Goal: Task Accomplishment & Management: Manage account settings

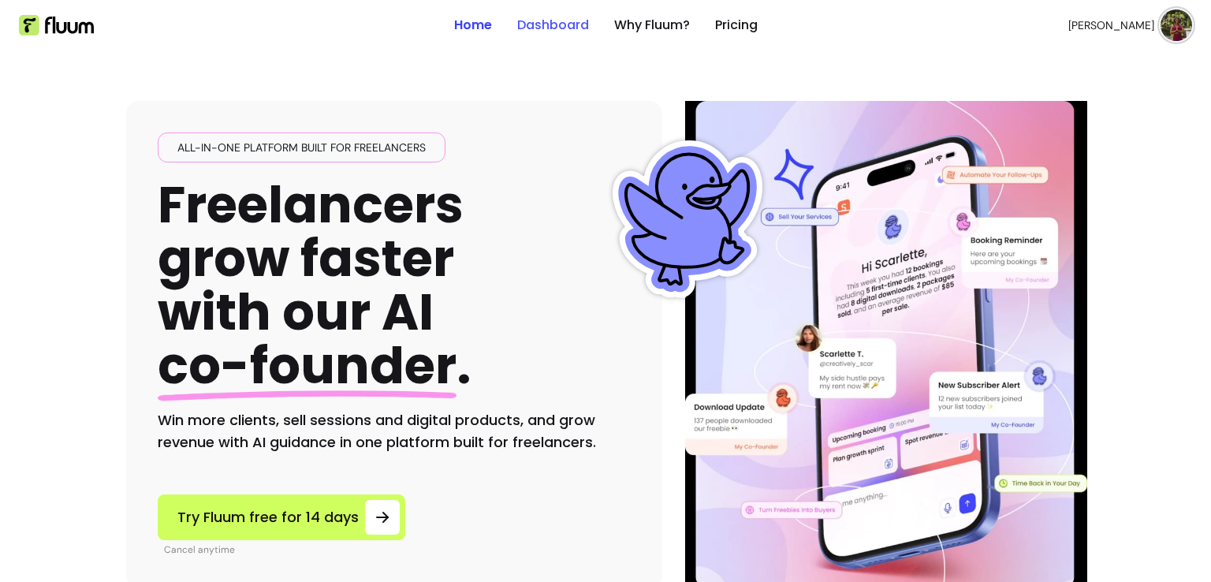
click at [541, 25] on link "Dashboard" at bounding box center [553, 25] width 72 height 19
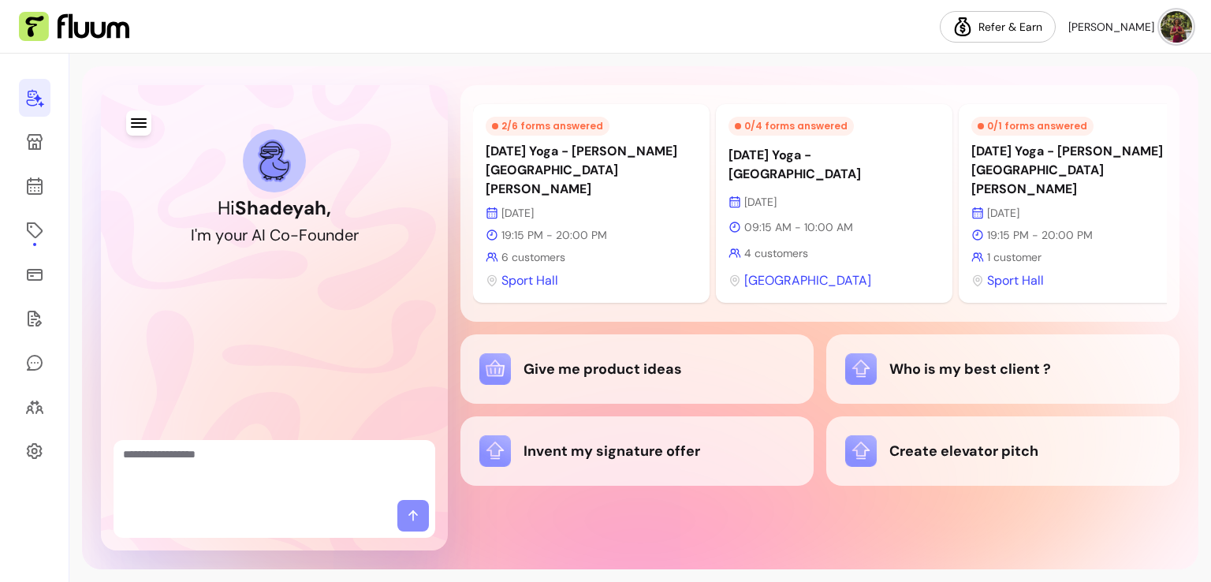
drag, startPoint x: 755, startPoint y: 296, endPoint x: 877, endPoint y: 301, distance: 122.3
click at [877, 301] on div "2 / 6 forms answered [DATE] Yoga - [PERSON_NAME][GEOGRAPHIC_DATA][PERSON_NAME] …" at bounding box center [819, 203] width 719 height 236
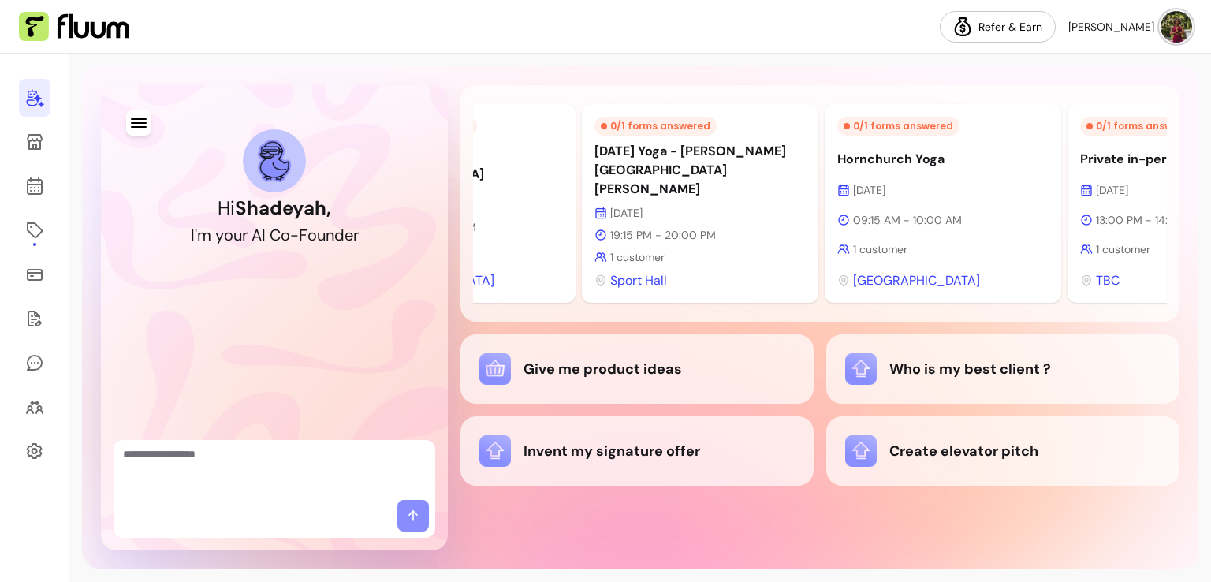
scroll to position [0, 381]
click at [612, 249] on p "1 customer" at bounding box center [695, 257] width 211 height 16
click at [678, 205] on p "[DATE]" at bounding box center [695, 213] width 211 height 16
click at [655, 107] on div "0 / 1 forms answered [DATE] Yoga - [PERSON_NAME][GEOGRAPHIC_DATA][PERSON_NAME] …" at bounding box center [696, 203] width 236 height 199
click at [655, 126] on div "0 / 1 forms answered" at bounding box center [651, 126] width 122 height 19
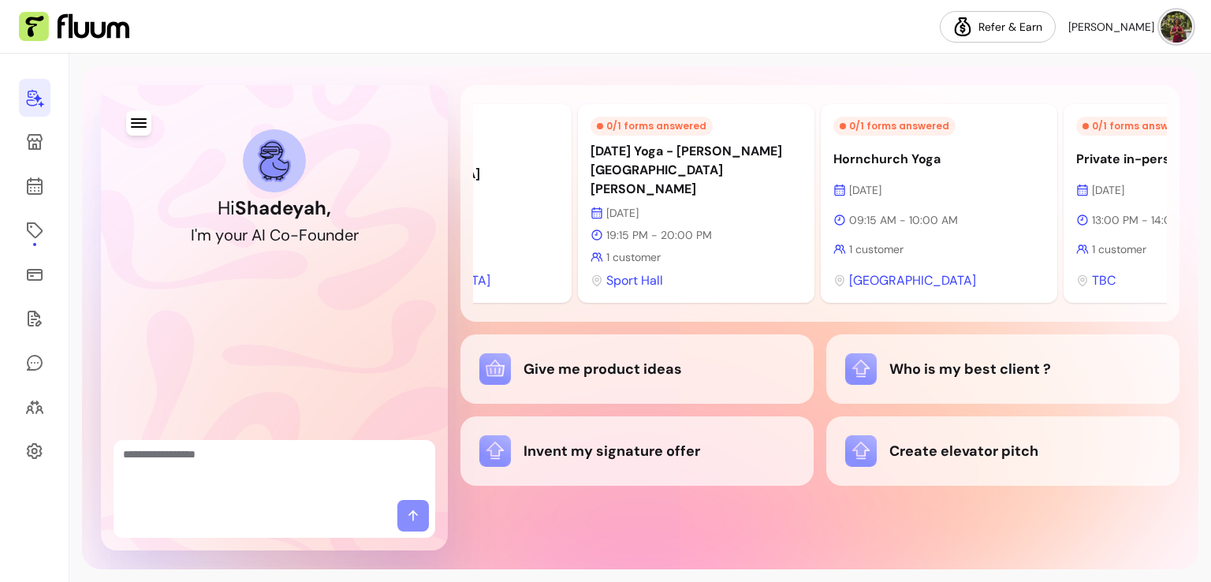
click at [645, 271] on span "Sport Hall" at bounding box center [634, 280] width 57 height 19
click at [637, 173] on p "[DATE] Yoga - [PERSON_NAME][GEOGRAPHIC_DATA][PERSON_NAME]" at bounding box center [695, 170] width 211 height 57
click at [948, 241] on p "1 customer" at bounding box center [938, 249] width 211 height 16
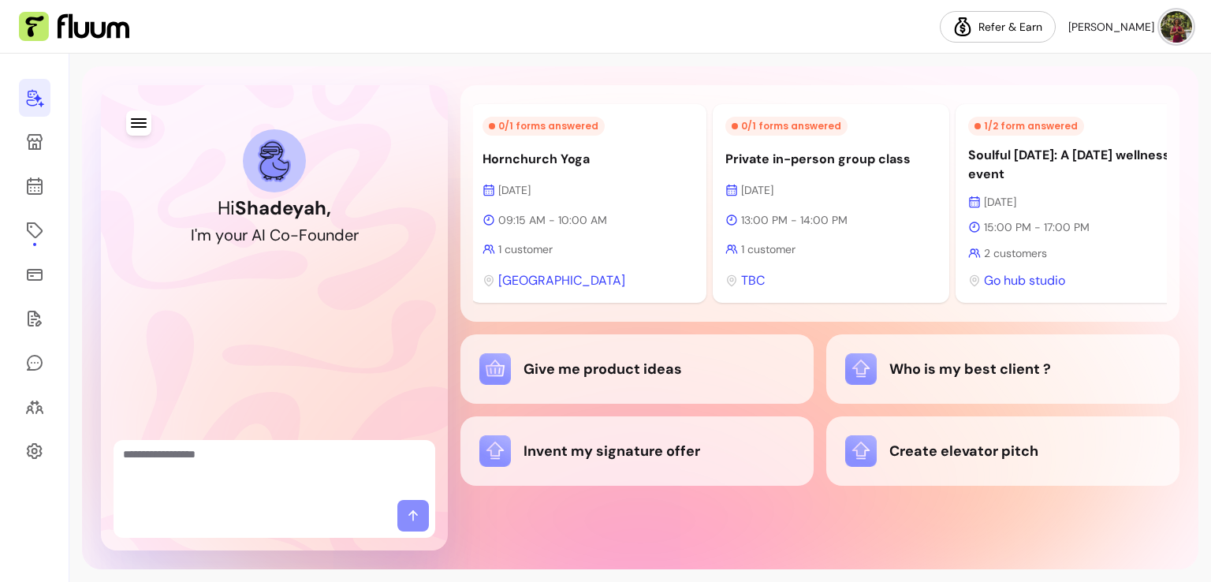
scroll to position [0, 757]
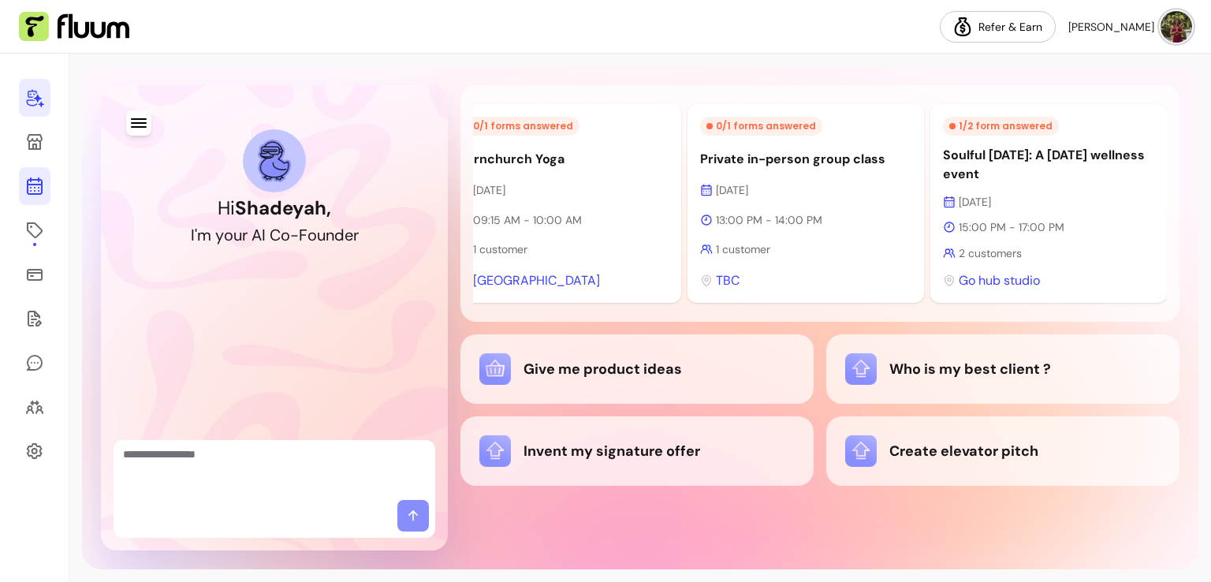
click at [32, 199] on link at bounding box center [35, 186] width 32 height 38
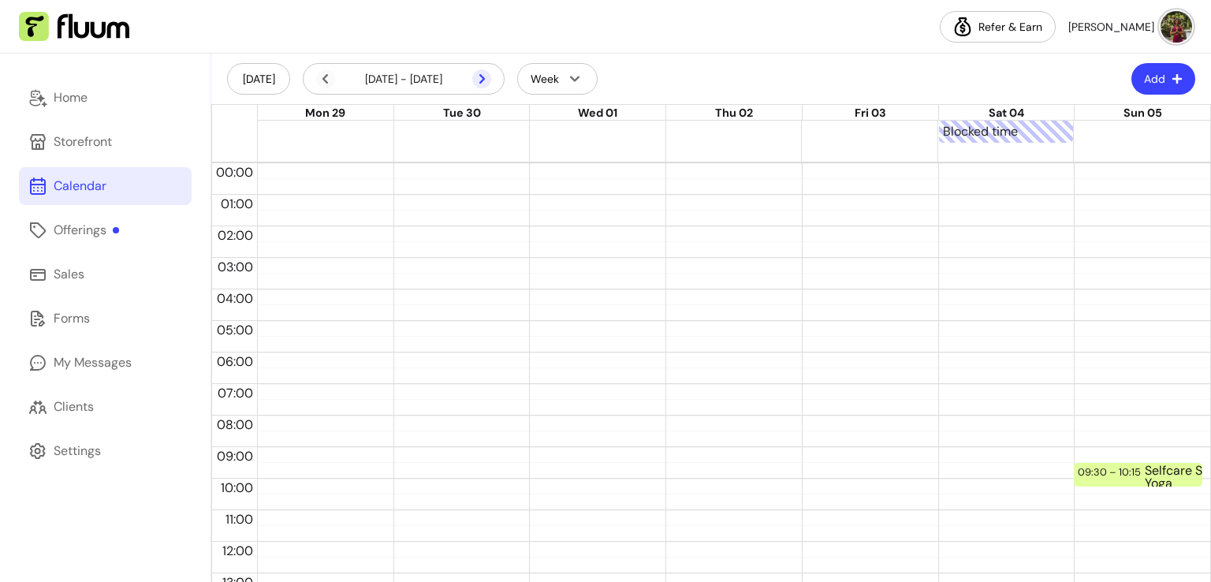
click at [485, 79] on icon at bounding box center [398, 99] width 267 height 225
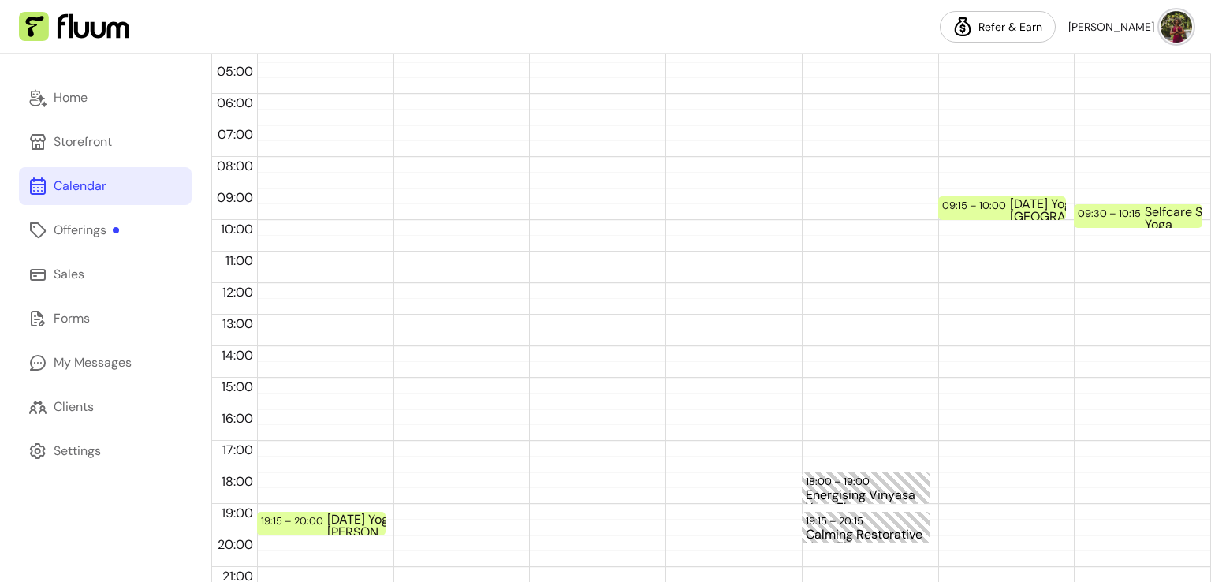
scroll to position [252, 0]
click at [286, 523] on div "19:15 – 20:00" at bounding box center [294, 519] width 66 height 15
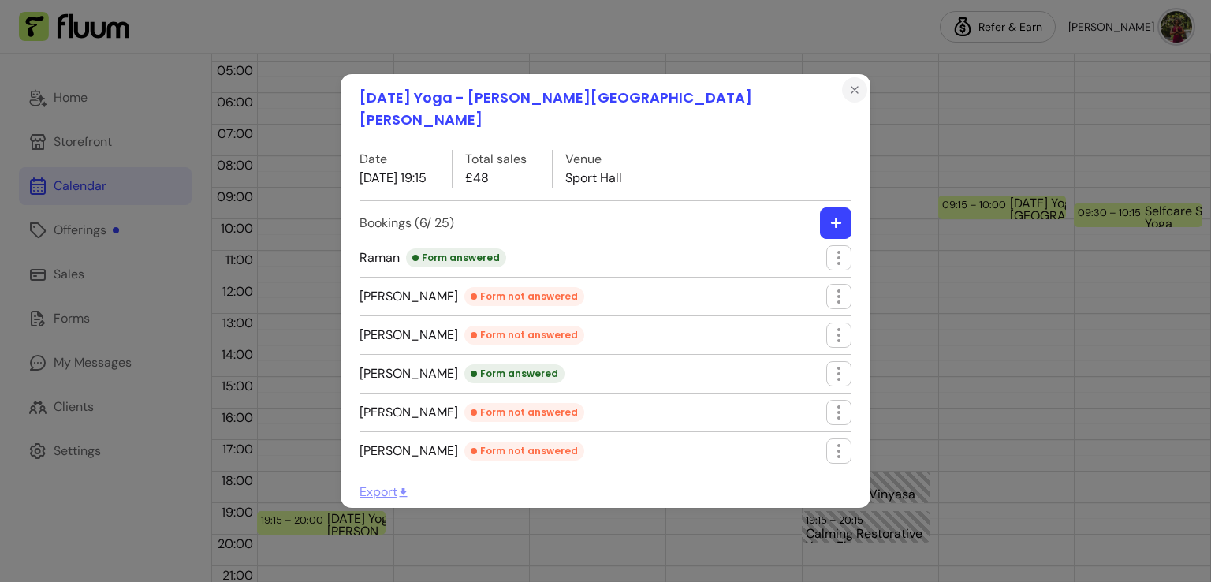
click at [854, 96] on icon "Close" at bounding box center [854, 90] width 13 height 13
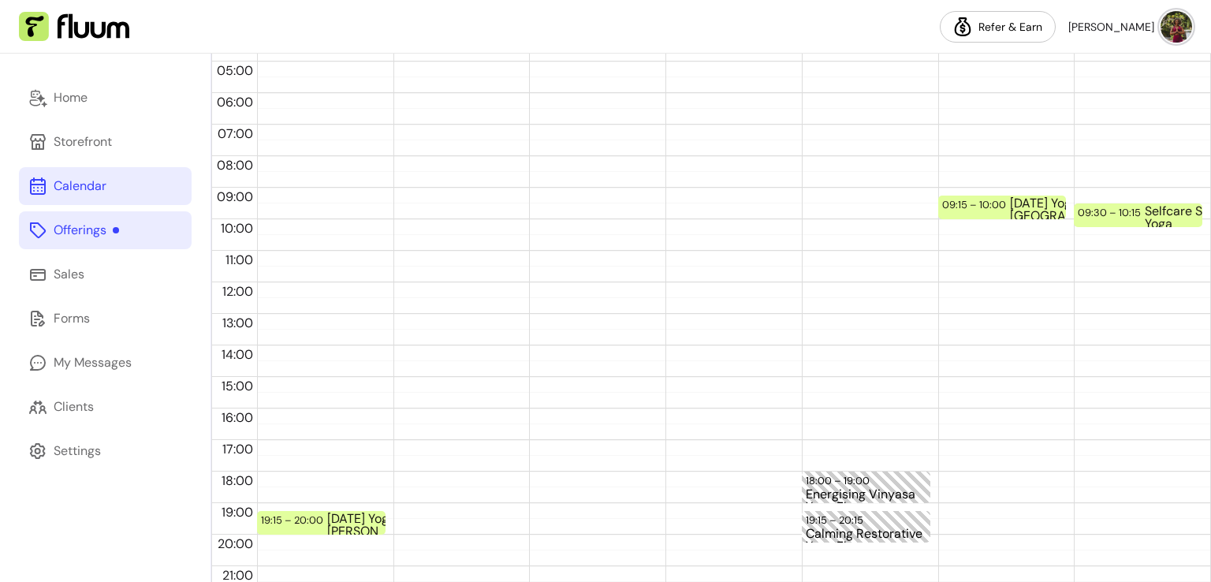
click at [73, 239] on div "Offerings" at bounding box center [86, 230] width 65 height 19
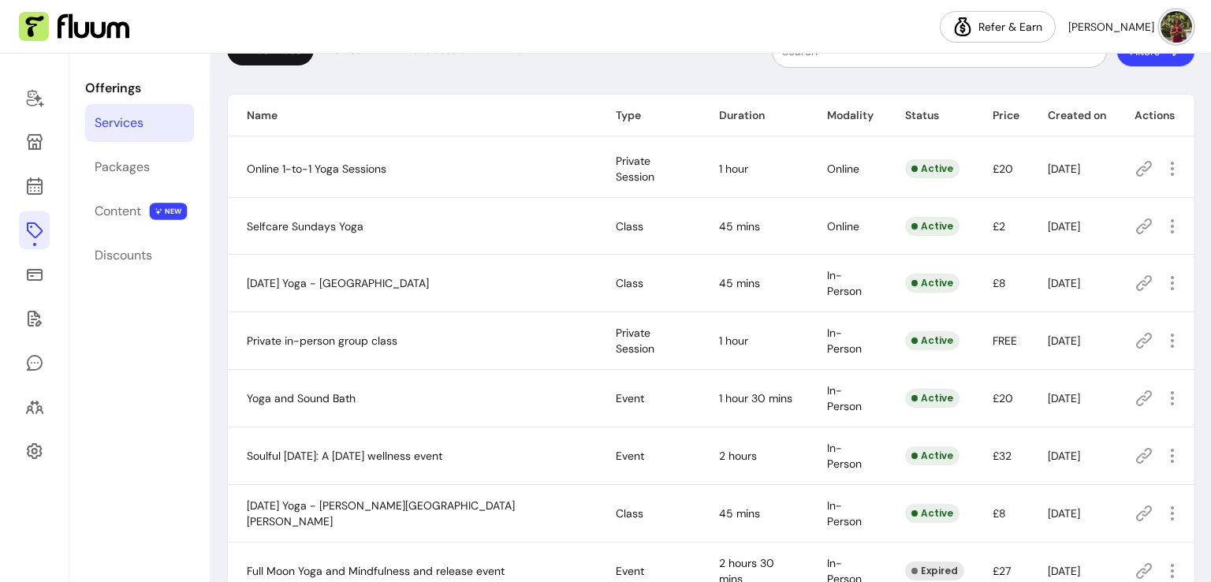
scroll to position [158, 0]
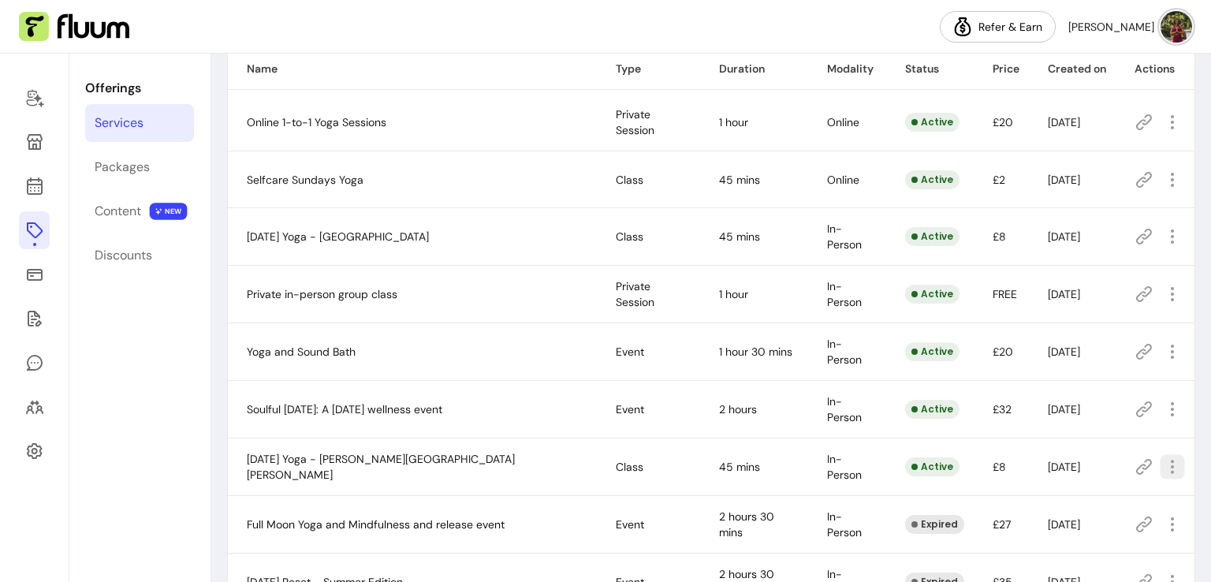
click at [1163, 464] on icon "button" at bounding box center [1172, 466] width 18 height 18
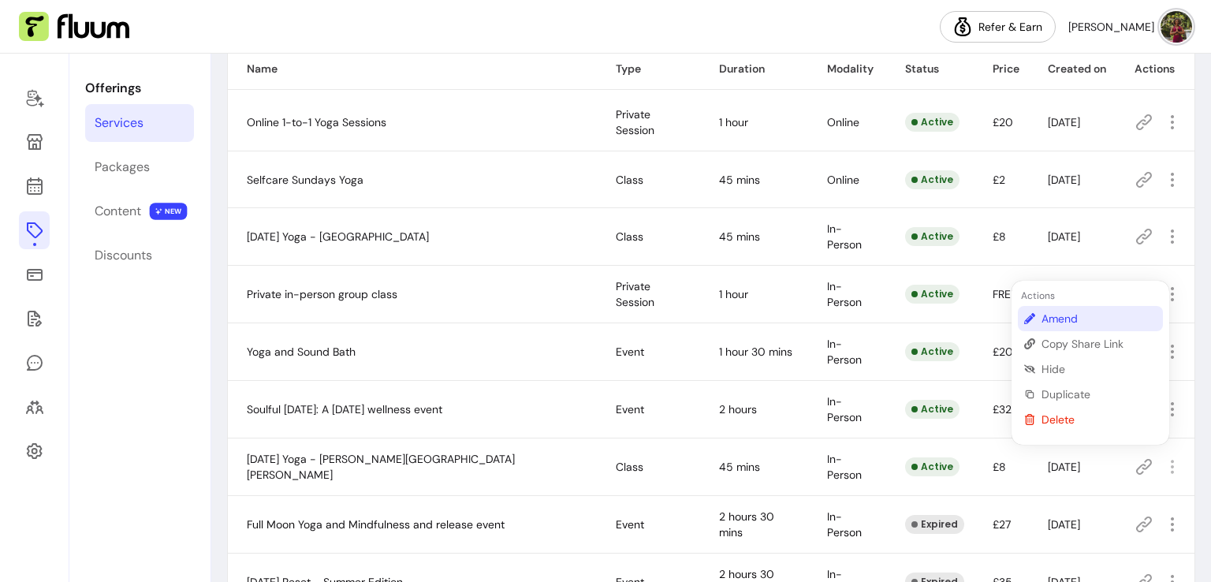
click at [1050, 319] on span "Amend" at bounding box center [1098, 319] width 115 height 16
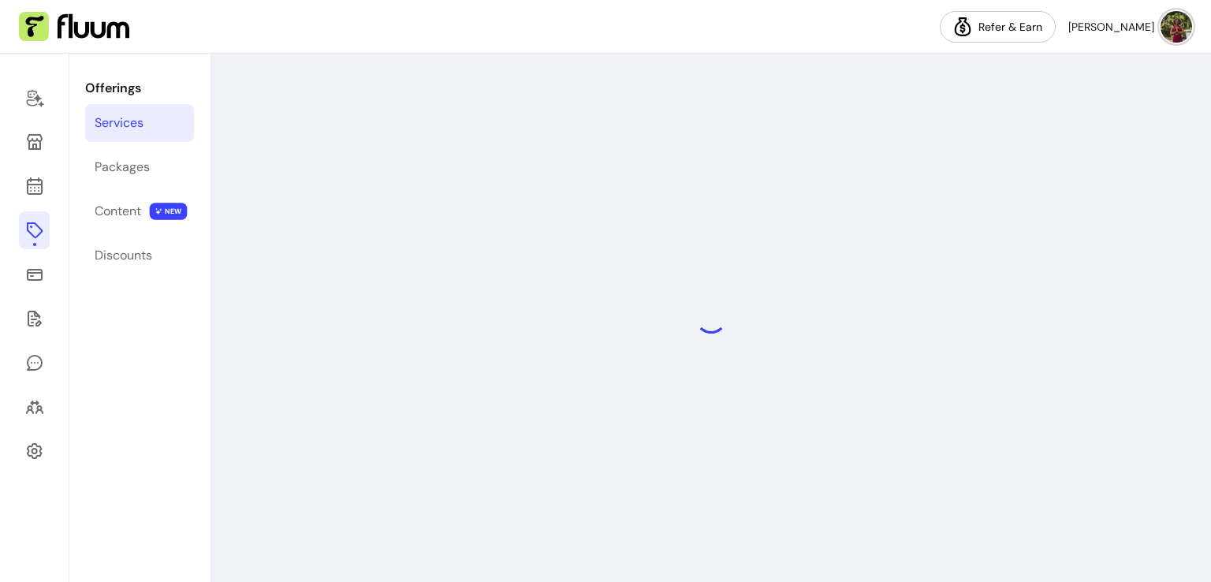
select select "**"
select select "***"
select select "**********"
select select "*********"
select select "*****"
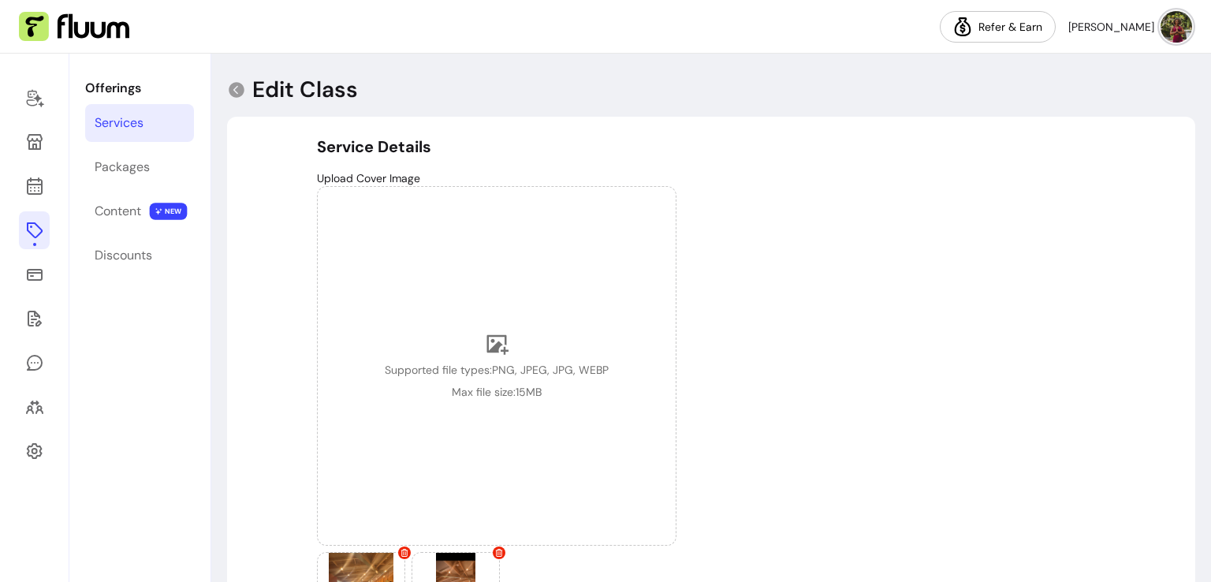
type input "**********"
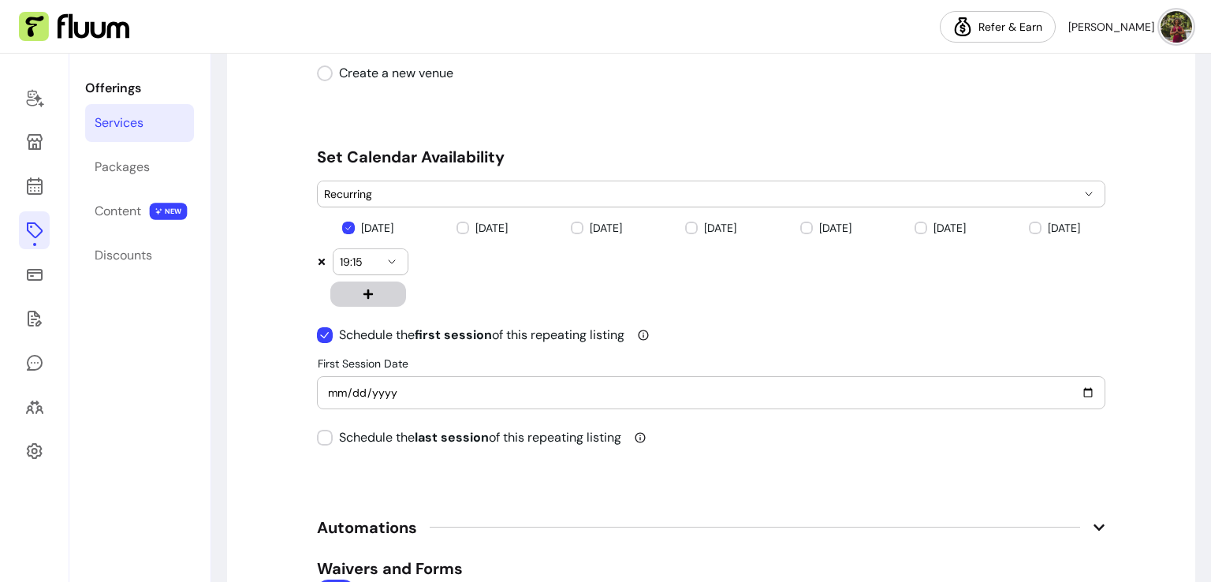
scroll to position [1655, 0]
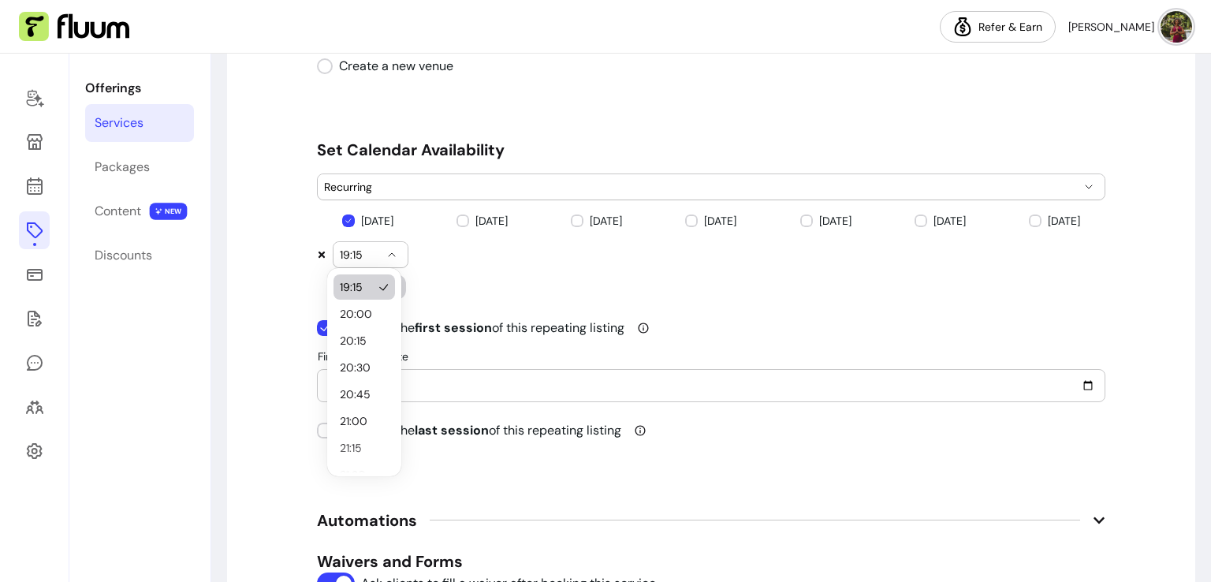
click at [357, 250] on span "19:15" at bounding box center [361, 255] width 43 height 16
click at [368, 247] on span "19:15" at bounding box center [361, 255] width 43 height 16
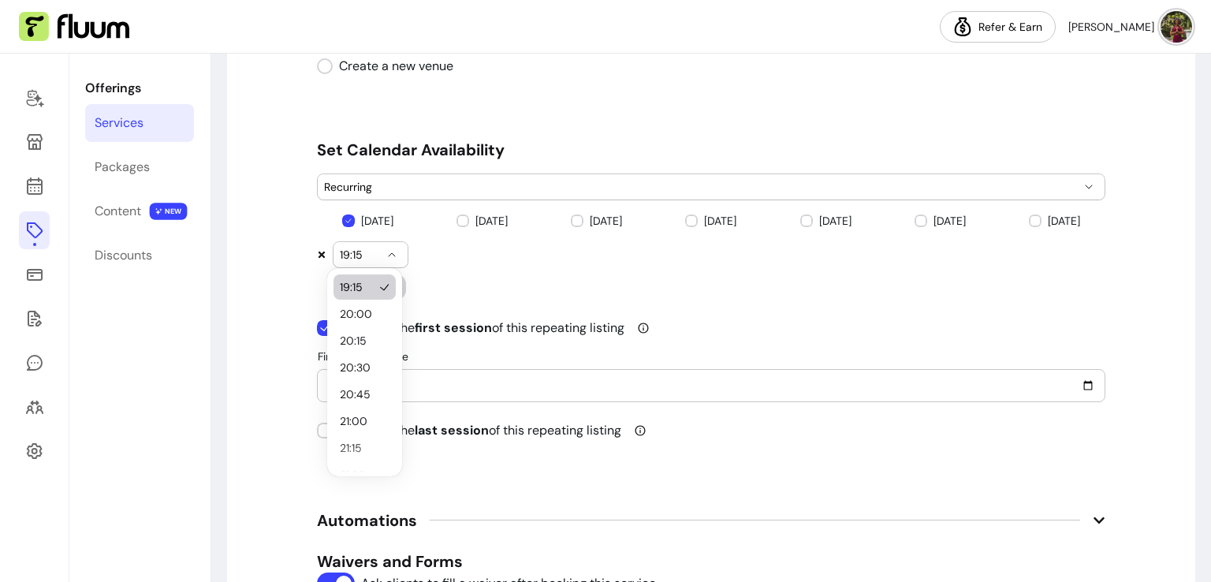
drag, startPoint x: 348, startPoint y: 250, endPoint x: 373, endPoint y: 254, distance: 25.5
click at [373, 254] on span "19:15" at bounding box center [361, 255] width 43 height 16
click at [561, 281] on div "[DATE]" at bounding box center [596, 256] width 102 height 87
click at [355, 242] on button "19:15" at bounding box center [370, 254] width 74 height 25
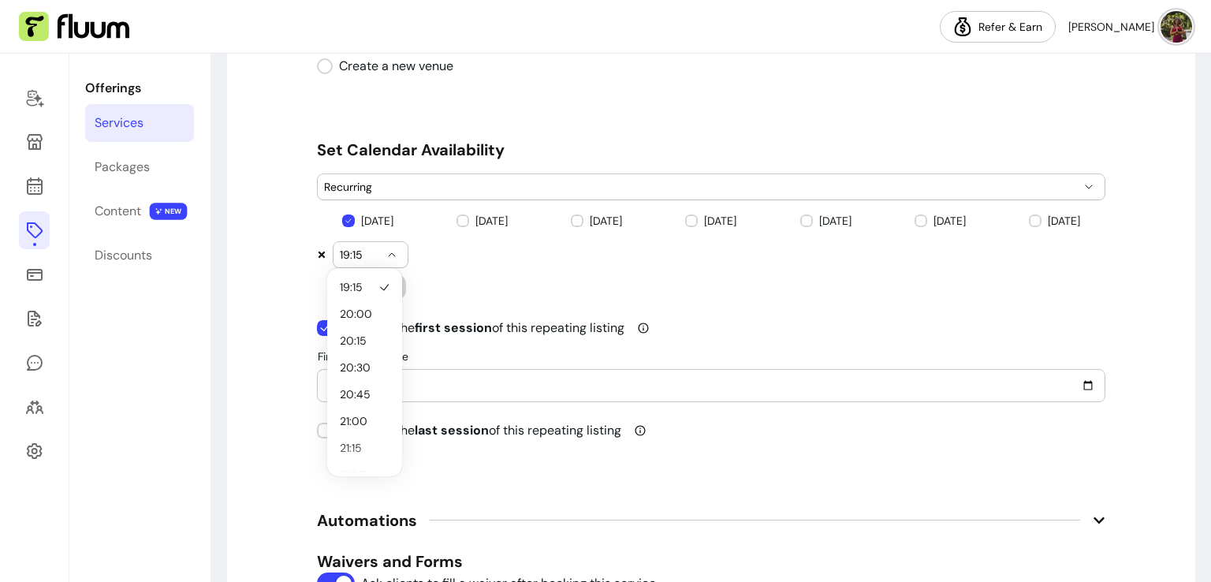
click at [359, 251] on span "19:15" at bounding box center [361, 255] width 43 height 16
click at [318, 251] on icon at bounding box center [321, 254] width 6 height 6
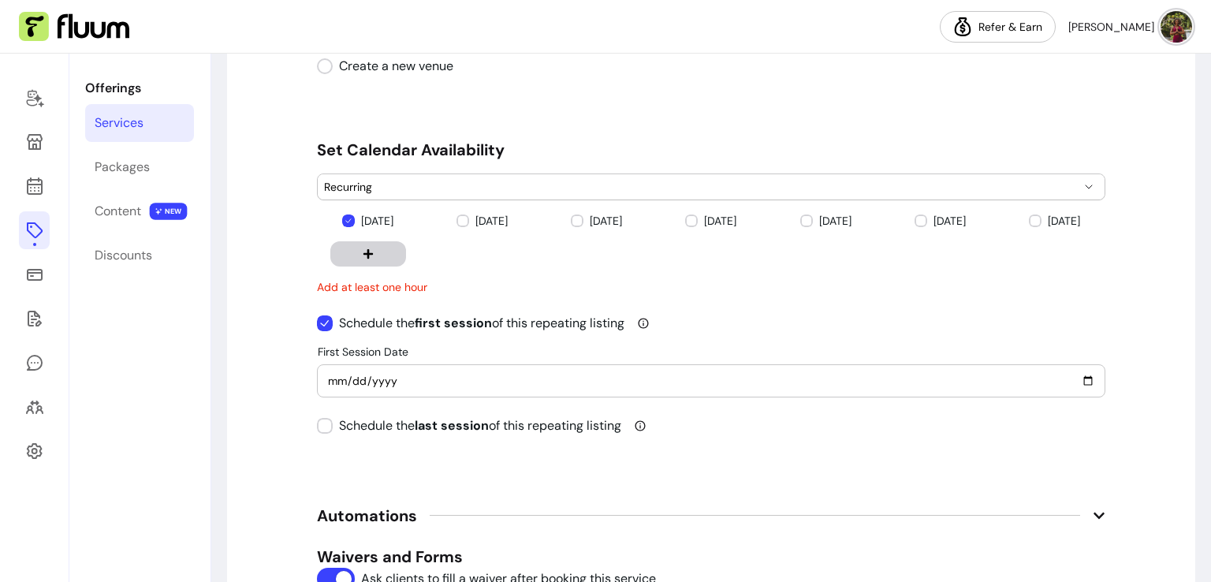
click at [363, 250] on icon "button" at bounding box center [368, 253] width 11 height 11
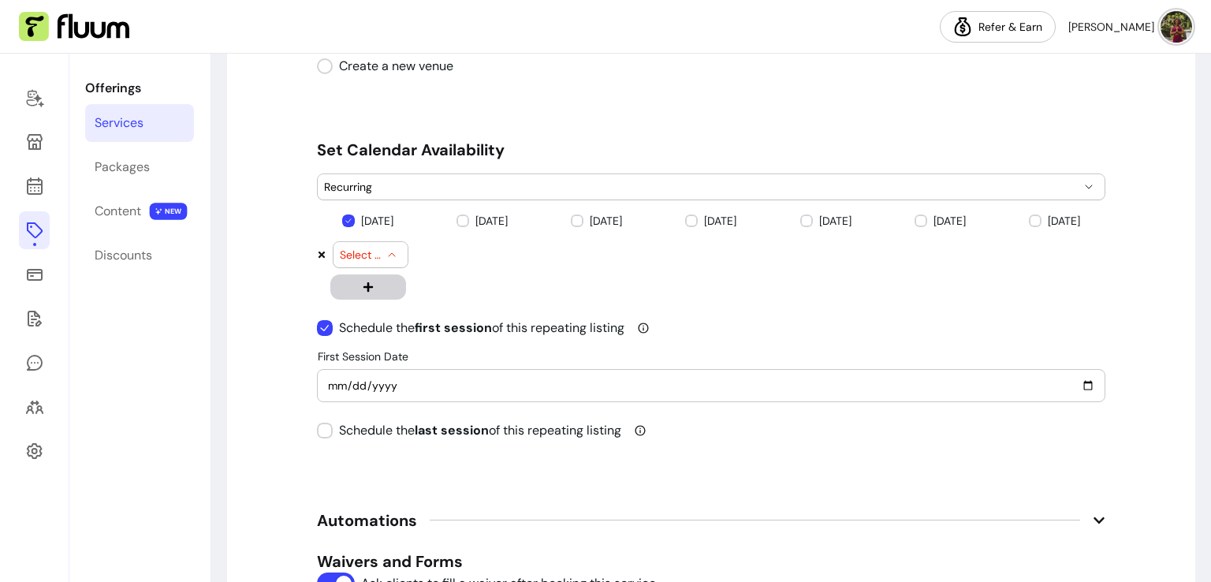
click at [375, 251] on span "Select time" at bounding box center [361, 255] width 43 height 16
click at [356, 251] on span "Select time" at bounding box center [361, 255] width 43 height 16
click at [33, 229] on icon at bounding box center [34, 230] width 19 height 19
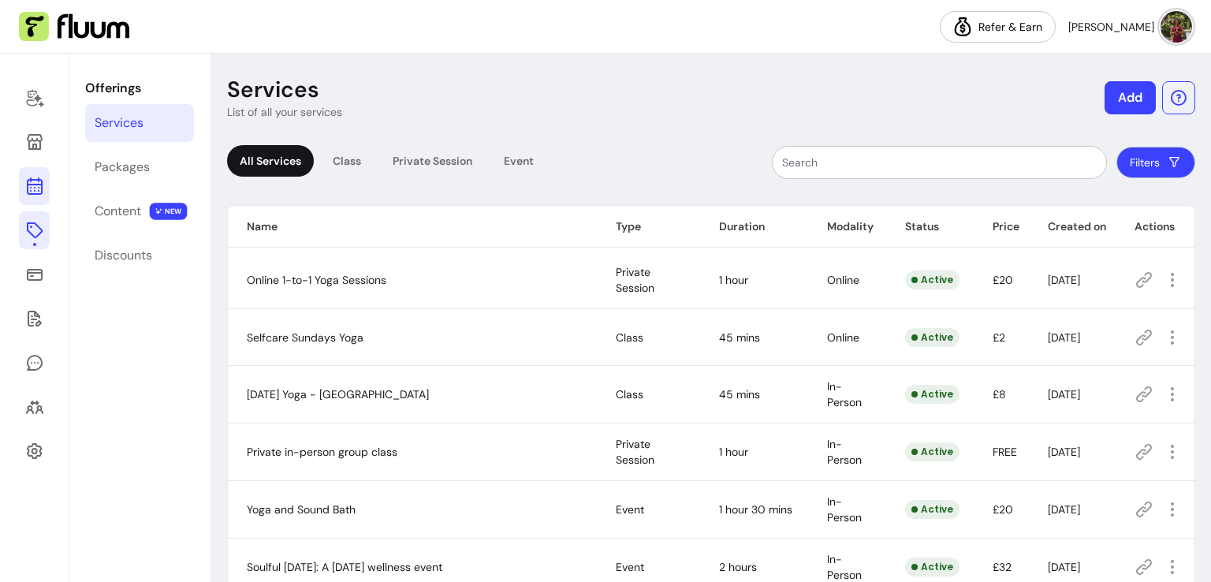
click at [47, 188] on link at bounding box center [34, 186] width 31 height 38
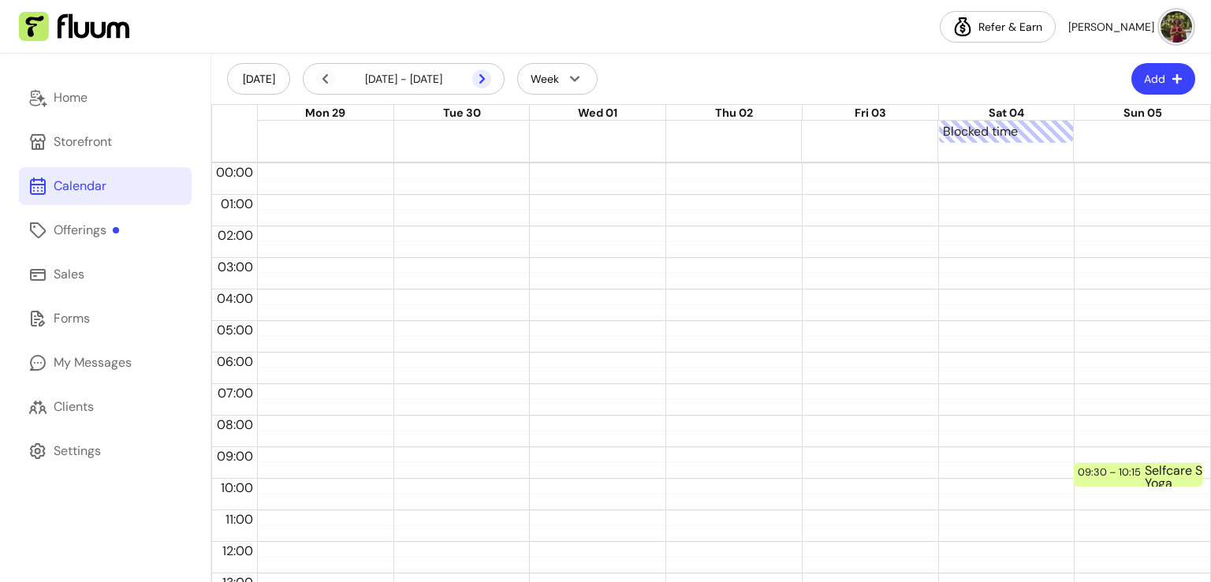
click at [486, 83] on icon at bounding box center [481, 78] width 19 height 19
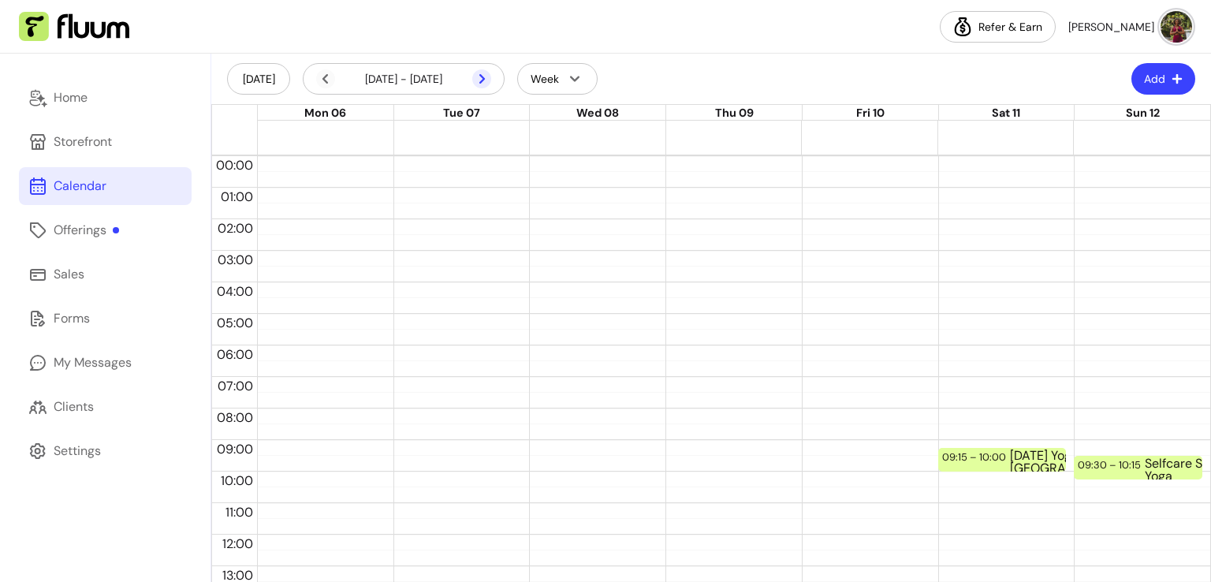
click at [486, 83] on icon at bounding box center [481, 78] width 19 height 19
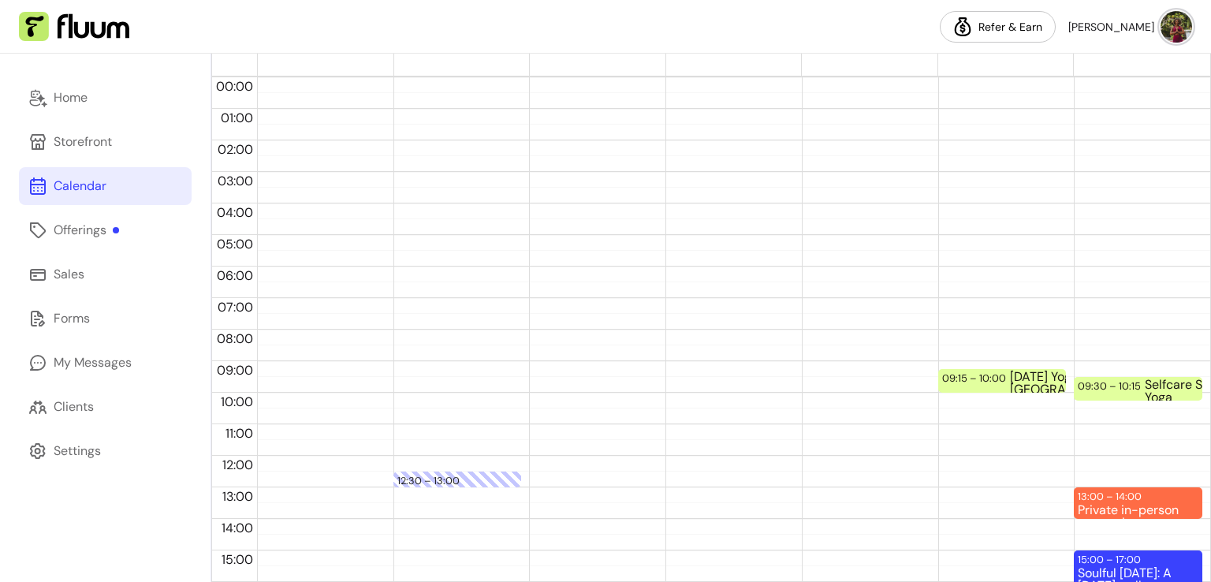
scroll to position [158, 0]
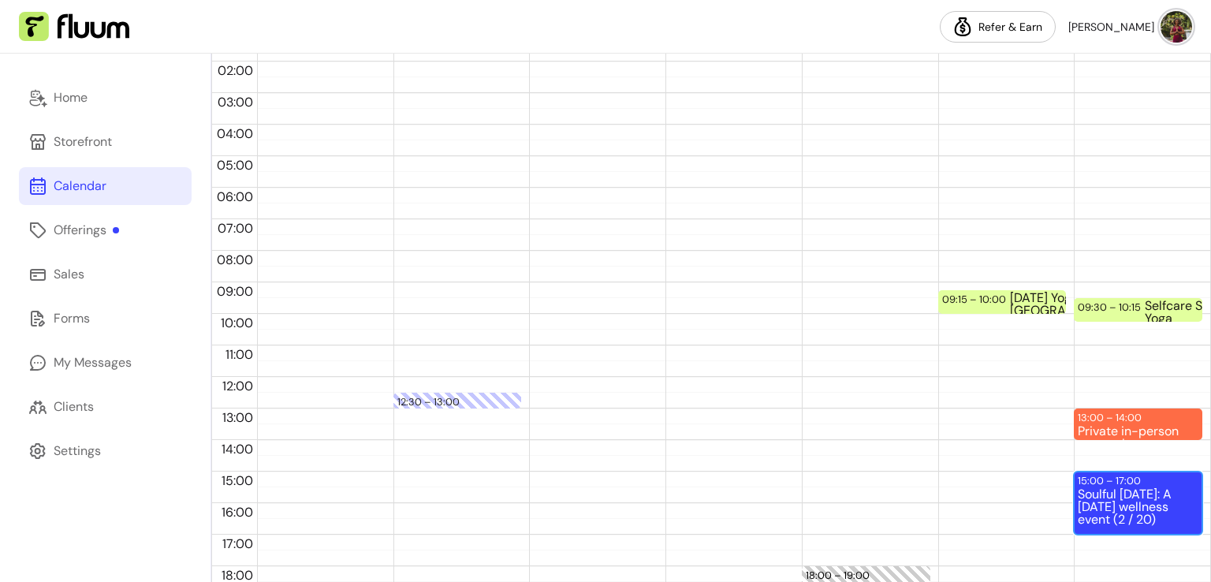
click at [1107, 480] on div "15:00 – 17:00" at bounding box center [1110, 480] width 67 height 15
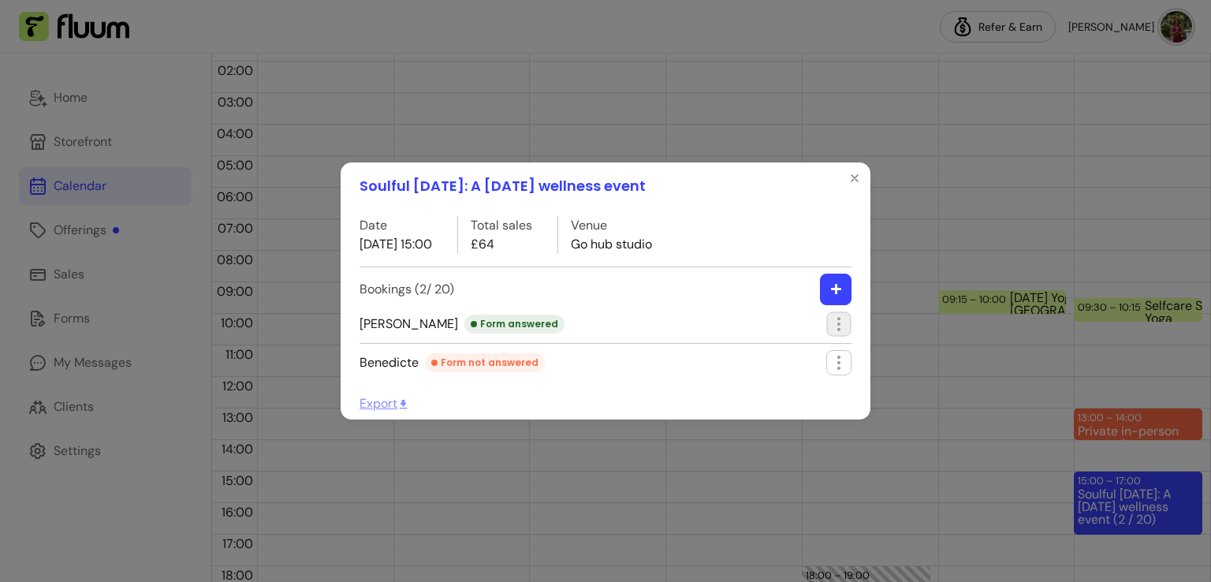
click at [836, 329] on icon "button" at bounding box center [838, 323] width 18 height 18
click at [386, 326] on span "[PERSON_NAME] Form answered" at bounding box center [461, 323] width 205 height 19
click at [842, 324] on icon "button" at bounding box center [838, 323] width 18 height 18
click at [854, 173] on icon "Close" at bounding box center [854, 178] width 13 height 13
click at [62, 269] on div "Soulful [DATE]: A [DATE] wellness event Date [DATE] 15:00 Total sales £64 Venue…" at bounding box center [605, 291] width 1211 height 582
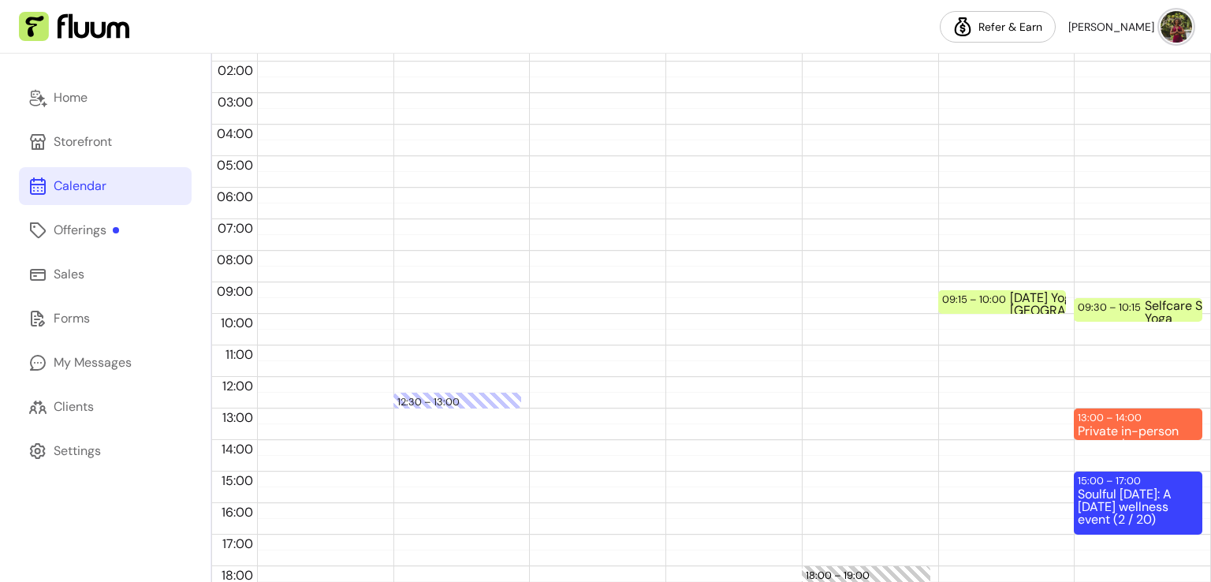
click at [56, 278] on div "Sales" at bounding box center [69, 274] width 31 height 19
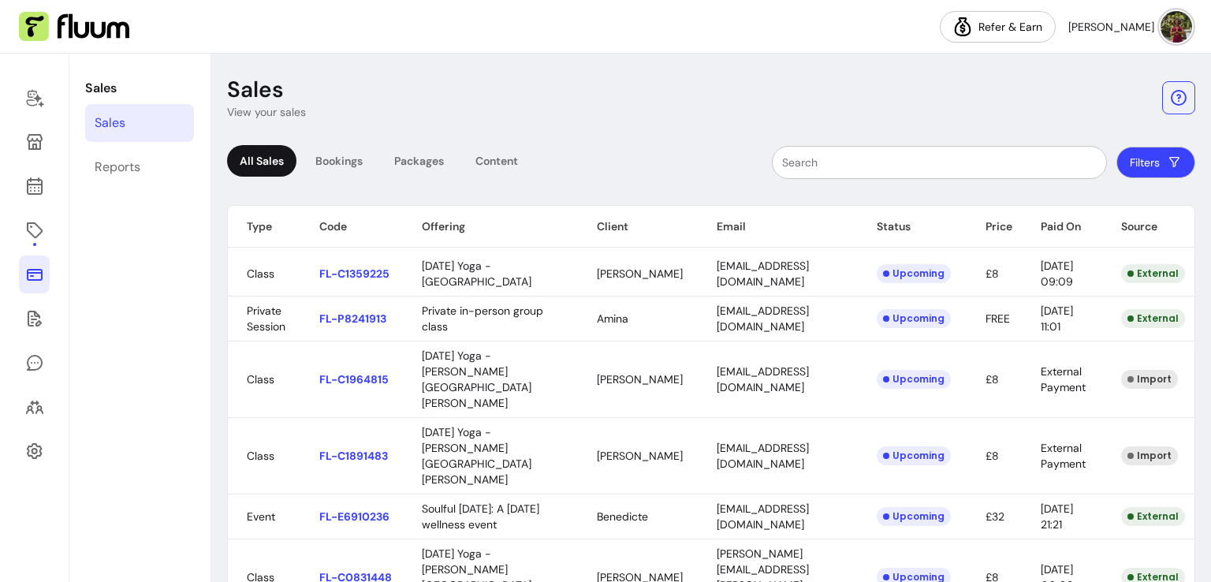
click at [452, 226] on th "Offering" at bounding box center [490, 227] width 175 height 42
click at [1144, 171] on button "Filters" at bounding box center [1156, 162] width 76 height 31
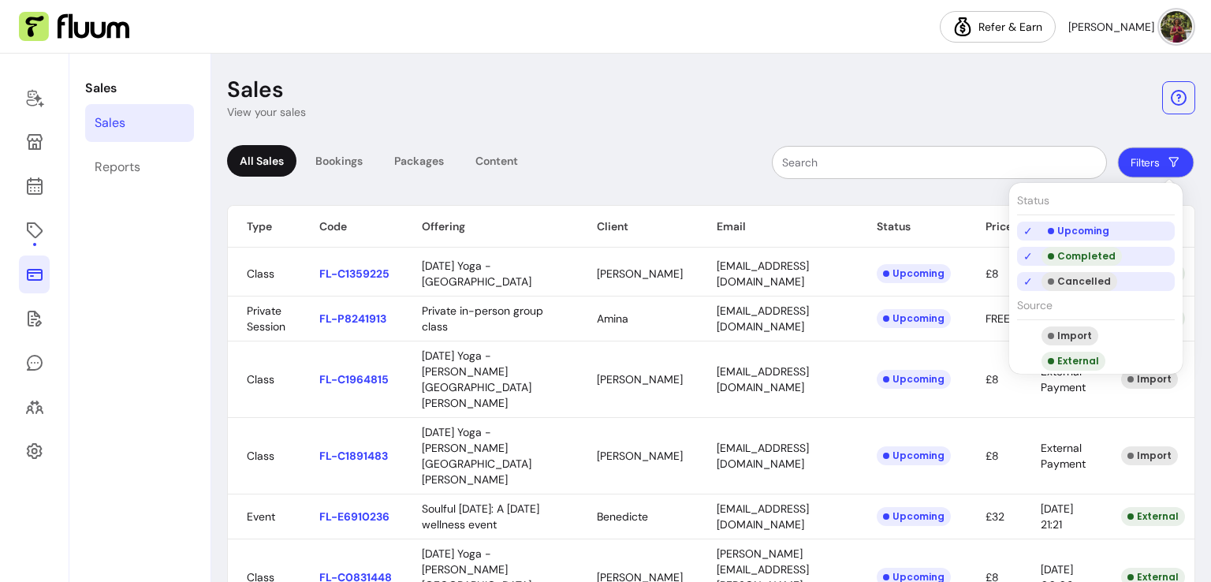
click at [1144, 170] on button "Filters" at bounding box center [1156, 162] width 76 height 31
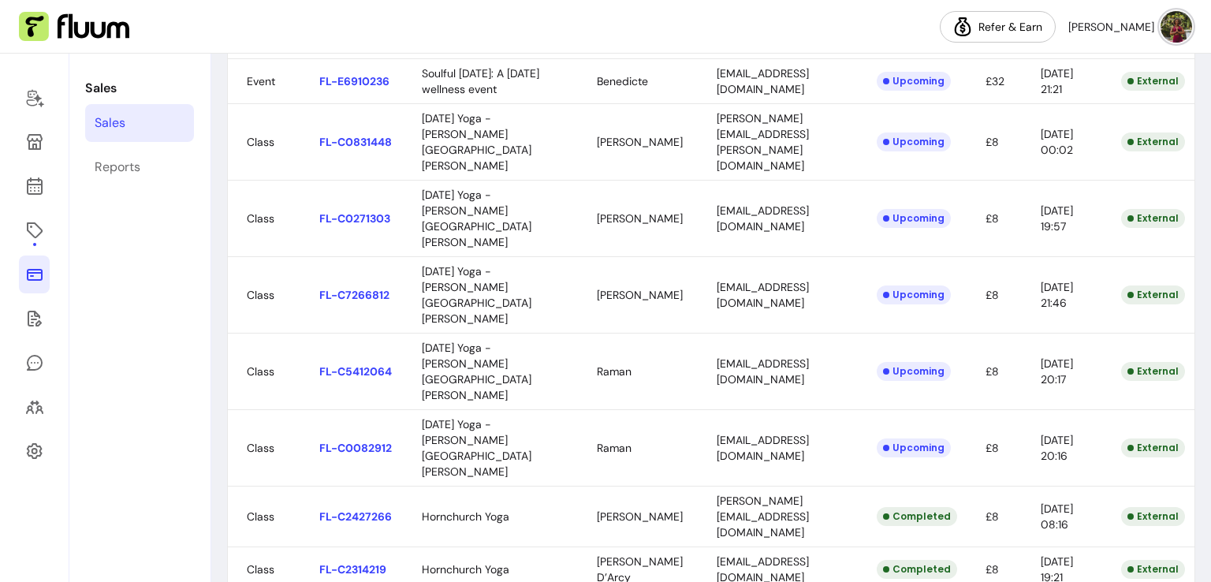
scroll to position [473, 0]
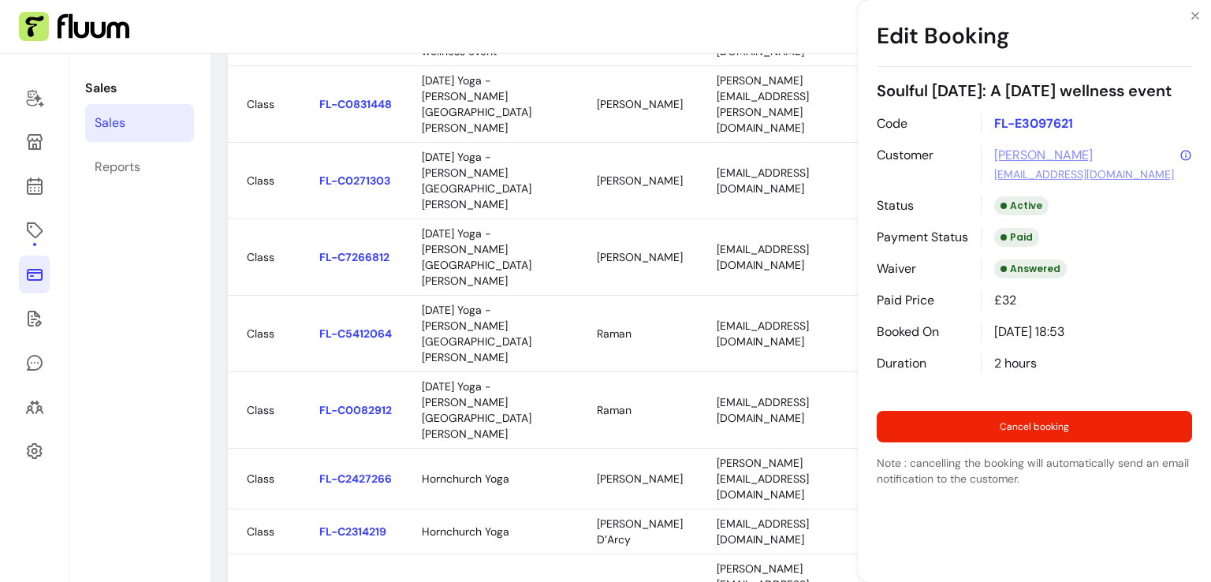
drag, startPoint x: 564, startPoint y: 426, endPoint x: 627, endPoint y: 424, distance: 63.1
click at [627, 424] on body "Refer & Earn Shadeyah C. Sales Sales Reports Sales View your sales All Sales Bo…" at bounding box center [605, 291] width 1211 height 582
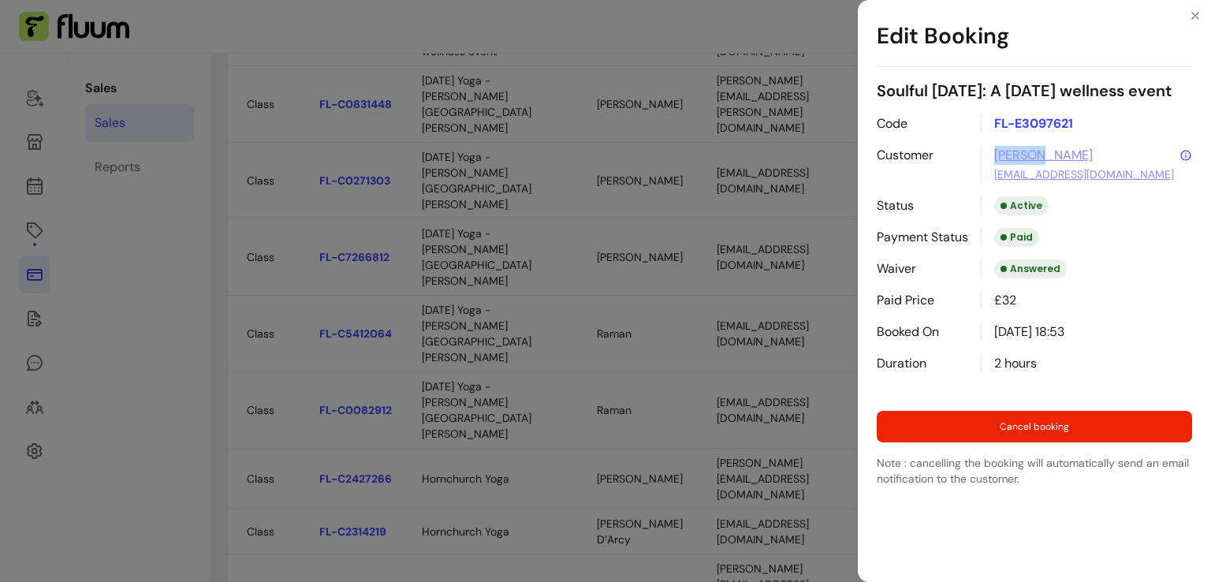
drag, startPoint x: 1040, startPoint y: 174, endPoint x: 980, endPoint y: 176, distance: 59.9
click at [980, 176] on div "[PERSON_NAME] [EMAIL_ADDRESS][DOMAIN_NAME]" at bounding box center [1085, 165] width 211 height 38
copy link "[PERSON_NAME]"
drag, startPoint x: 1148, startPoint y: 196, endPoint x: 988, endPoint y: 204, distance: 160.2
click at [989, 184] on div "[PERSON_NAME] [EMAIL_ADDRESS][DOMAIN_NAME]" at bounding box center [1085, 165] width 211 height 38
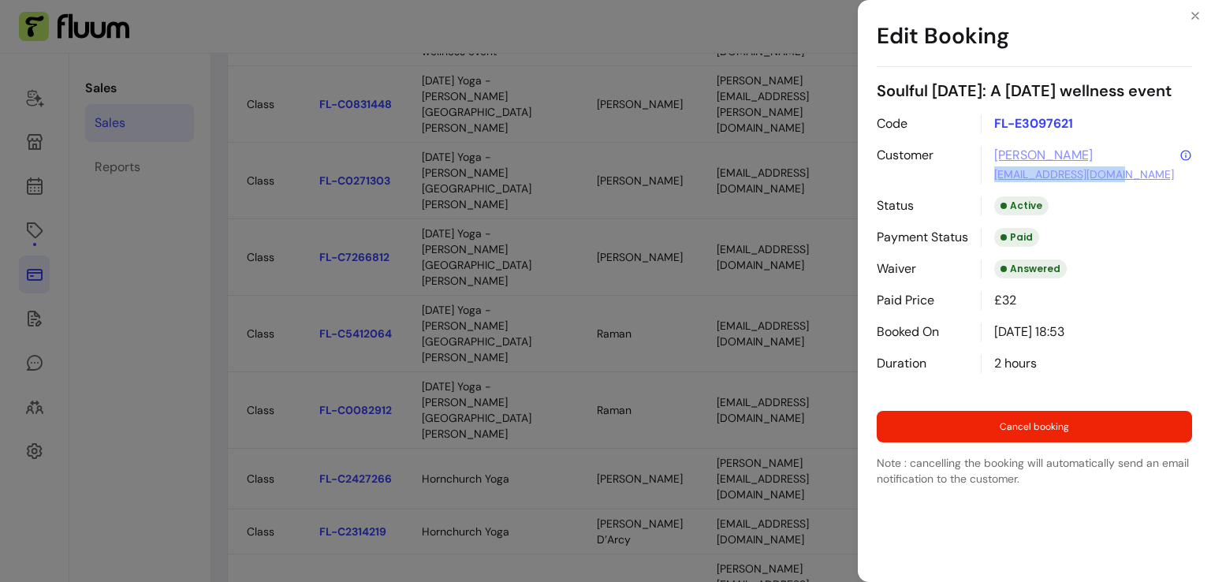
copy link "[EMAIL_ADDRESS][DOMAIN_NAME]"
click at [1187, 13] on button "Close" at bounding box center [1194, 15] width 25 height 25
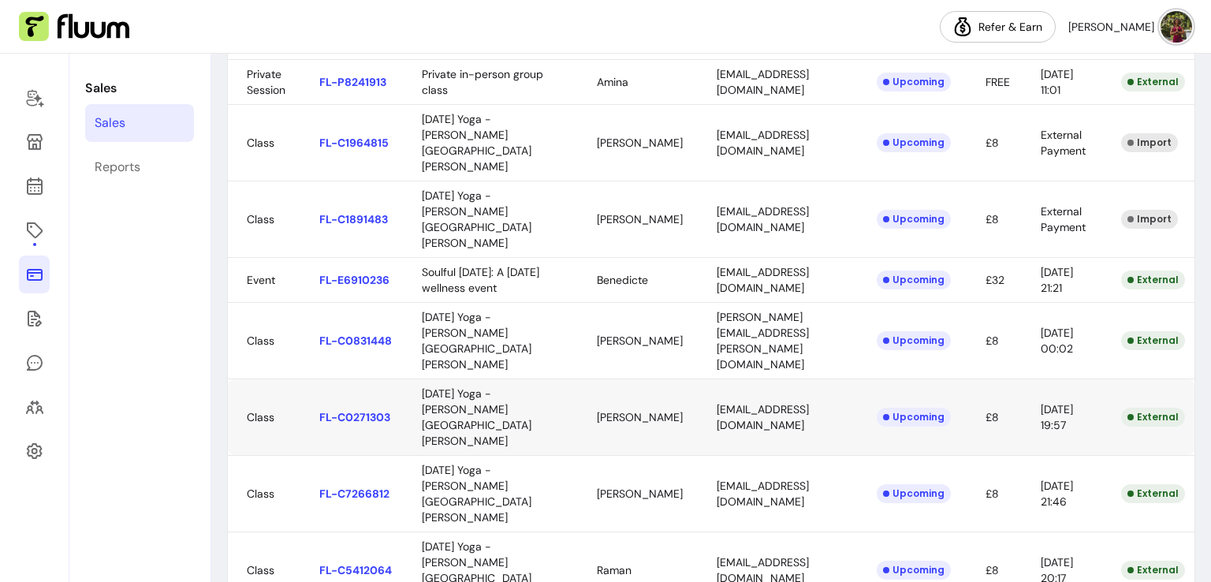
scroll to position [158, 0]
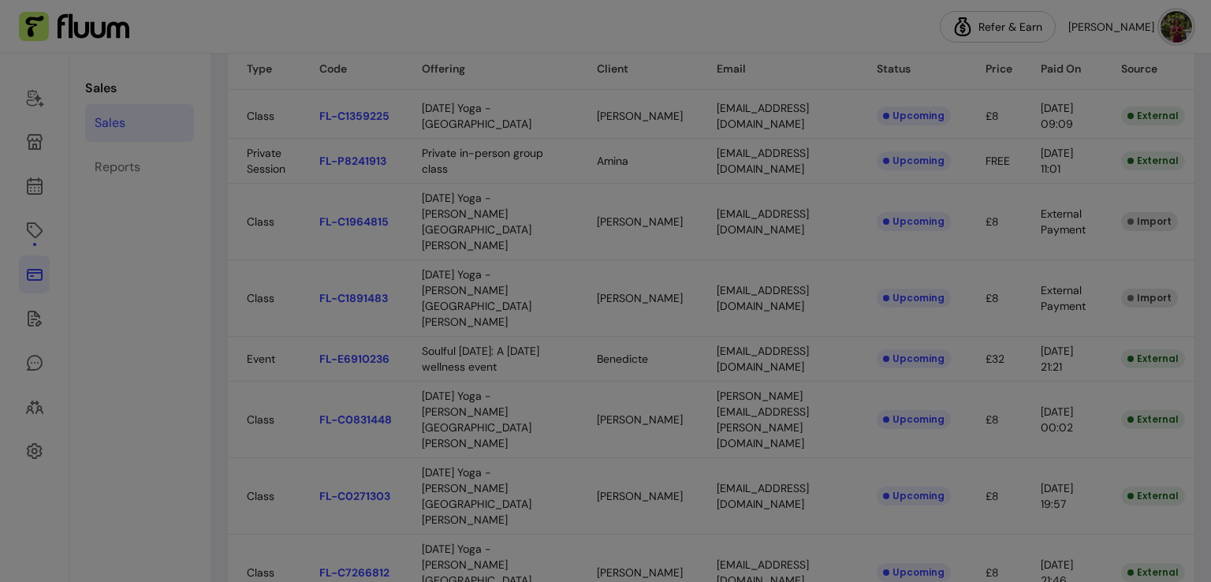
click at [684, 316] on body "Refer & Earn Shadeyah C. Sales Sales Reports Sales View your sales All Sales Bo…" at bounding box center [605, 291] width 1211 height 582
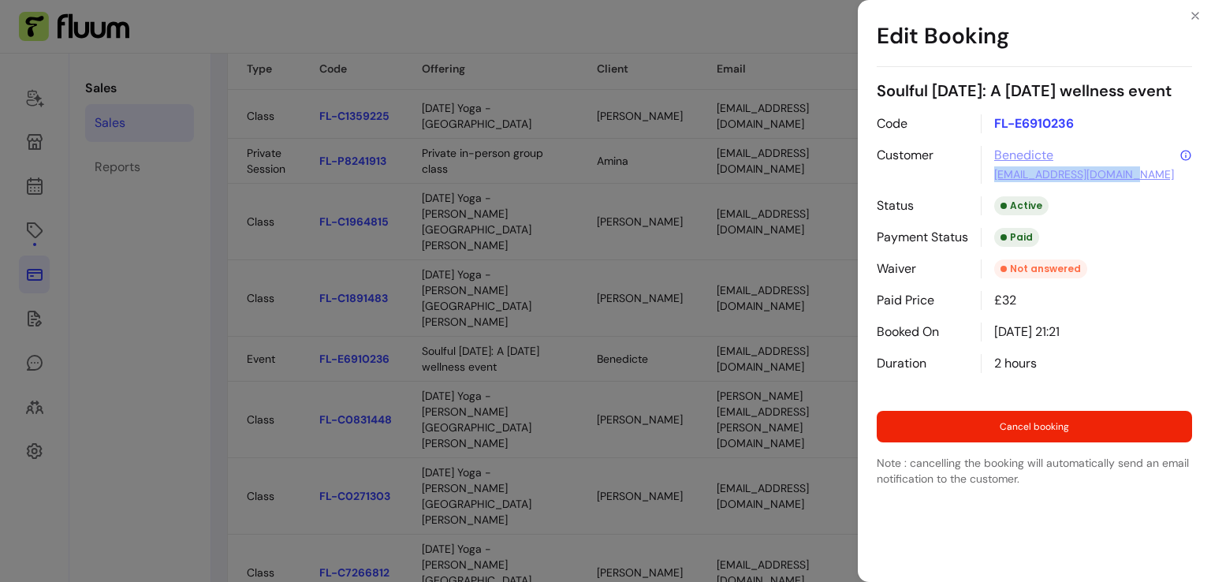
drag, startPoint x: 1141, startPoint y: 195, endPoint x: 980, endPoint y: 196, distance: 161.6
click at [980, 196] on div "Code FL-E6910236 Customer Benedicte [EMAIL_ADDRESS][DOMAIN_NAME] Status Active …" at bounding box center [1033, 243] width 315 height 259
copy link "[EMAIL_ADDRESS][DOMAIN_NAME]"
drag, startPoint x: 1063, startPoint y: 177, endPoint x: 984, endPoint y: 180, distance: 78.9
click at [984, 180] on div "Benedicte [EMAIL_ADDRESS][DOMAIN_NAME]" at bounding box center [1085, 165] width 211 height 38
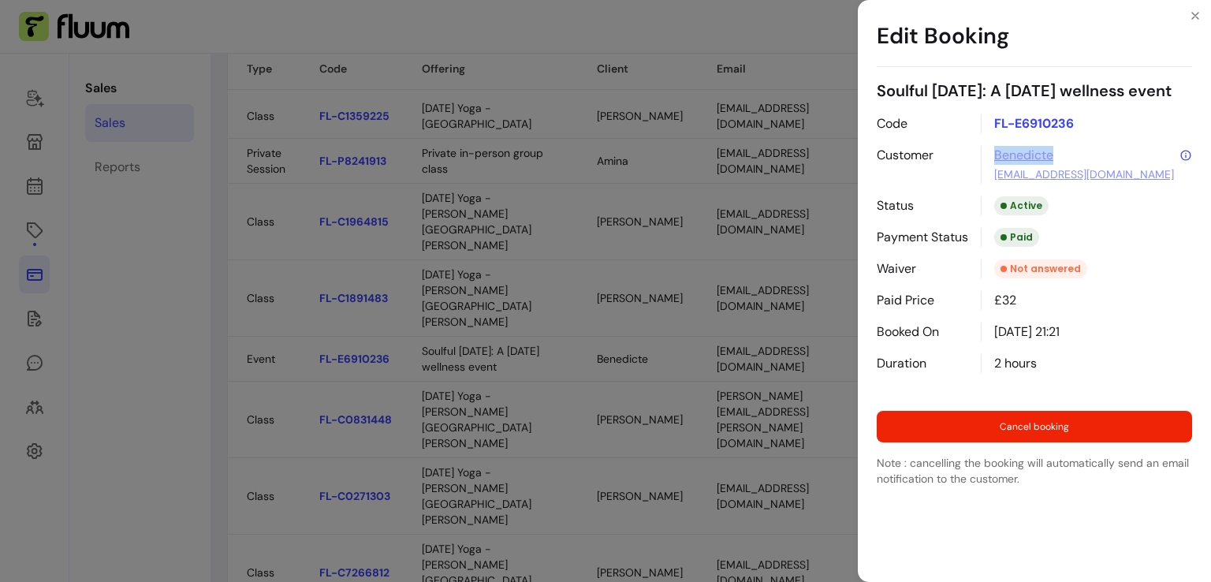
copy link "Benedicte"
click at [1193, 21] on icon "Close" at bounding box center [1195, 15] width 13 height 13
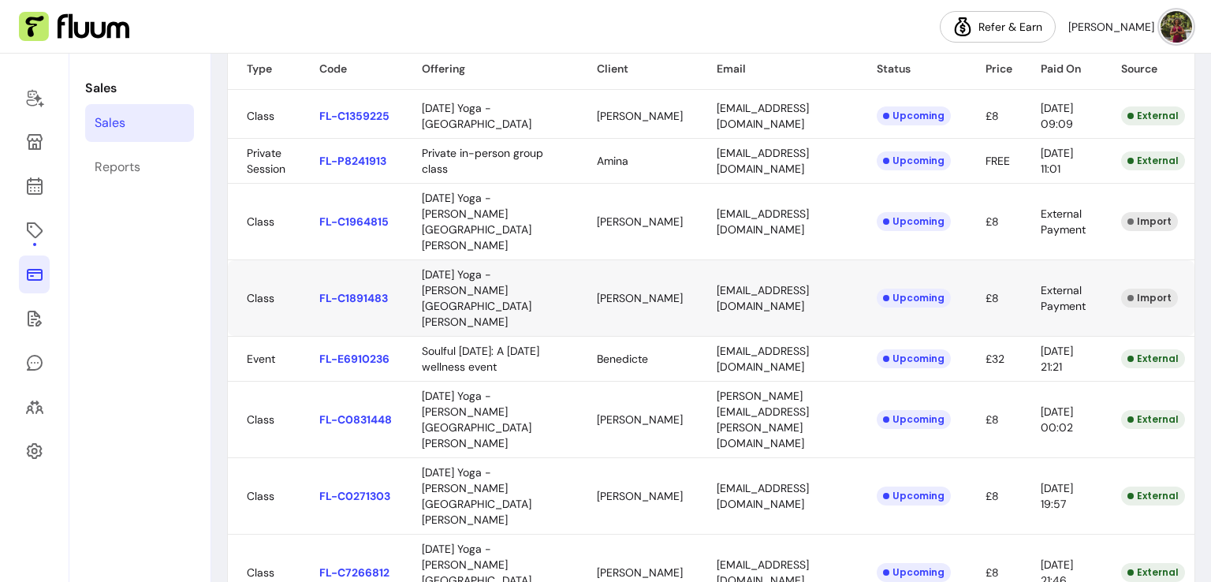
scroll to position [79, 0]
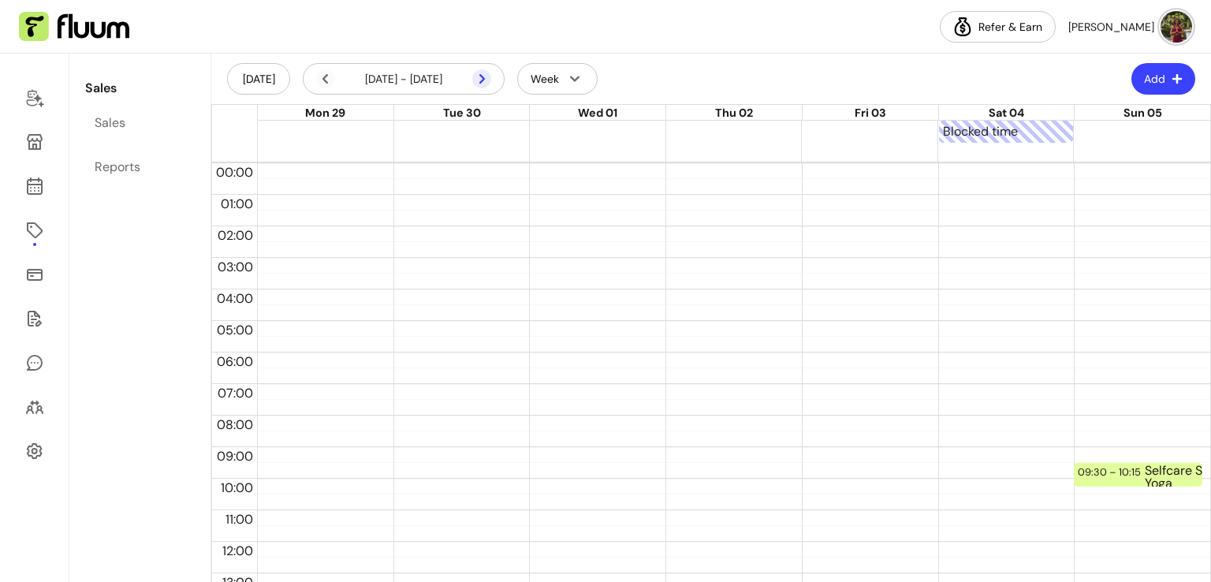
click at [481, 82] on icon at bounding box center [398, 99] width 267 height 225
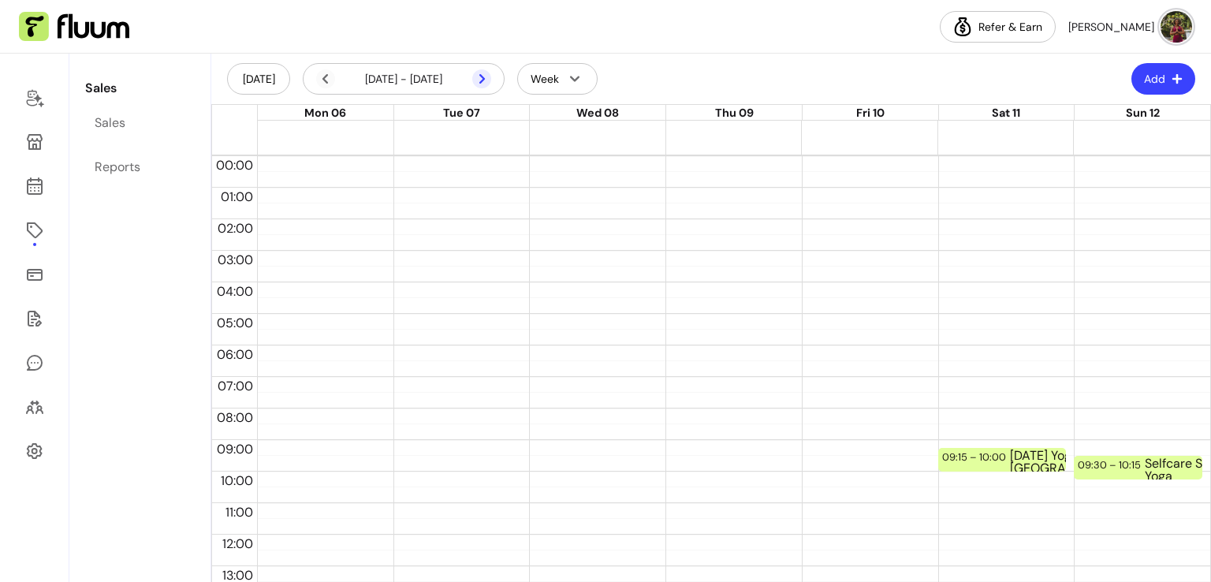
click at [481, 82] on icon at bounding box center [398, 99] width 267 height 225
click at [328, 79] on icon at bounding box center [325, 78] width 19 height 19
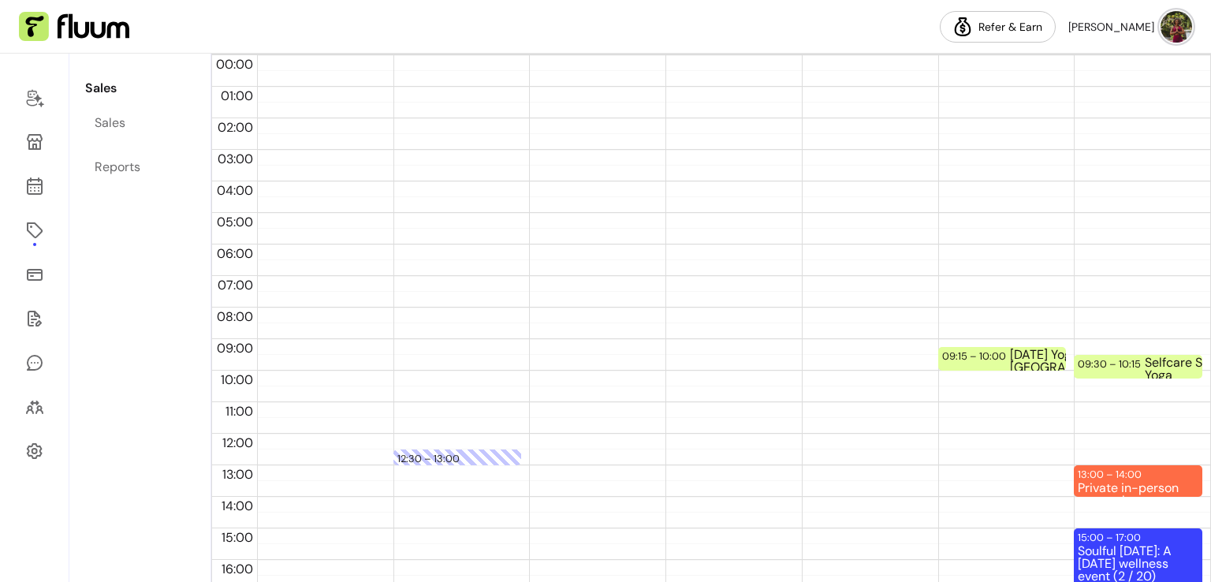
scroll to position [236, 0]
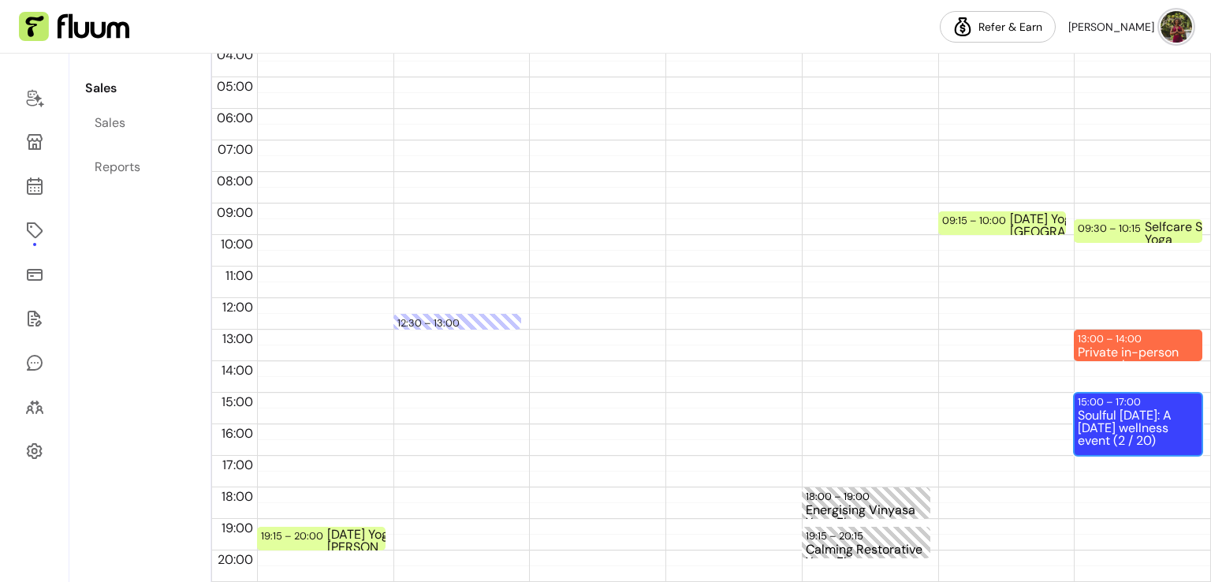
click at [1097, 441] on div "Soulful [DATE]: A [DATE] wellness event (2 / 20)" at bounding box center [1137, 431] width 121 height 45
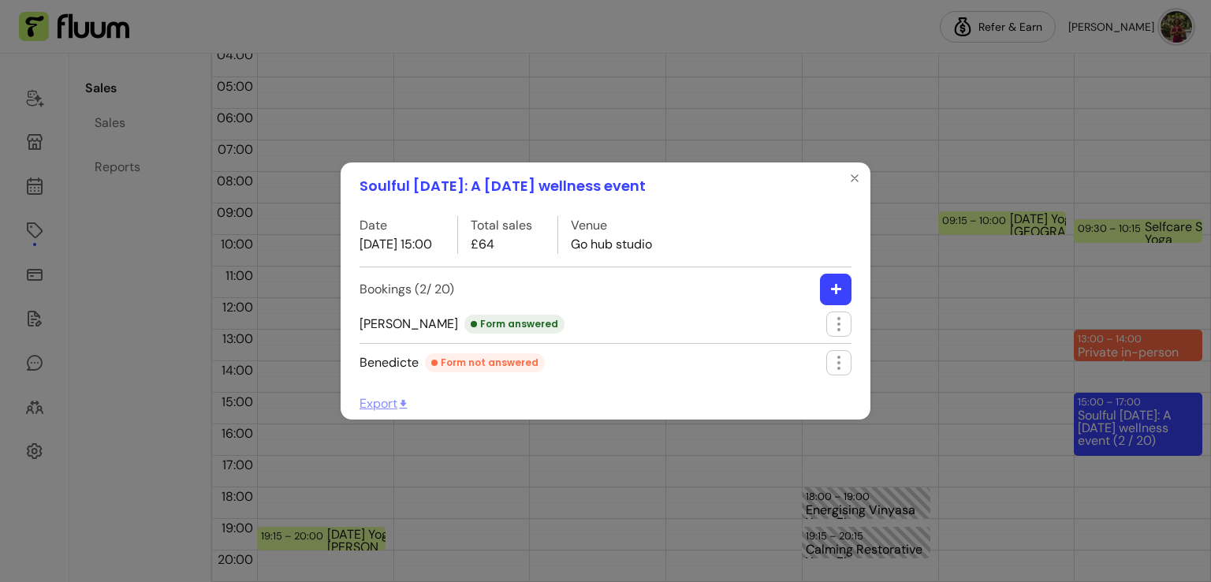
click at [967, 104] on div "Soulful [DATE]: A [DATE] wellness event Date [DATE] 15:00 Total sales £64 Venue…" at bounding box center [605, 291] width 1211 height 582
